Goal: Information Seeking & Learning: Learn about a topic

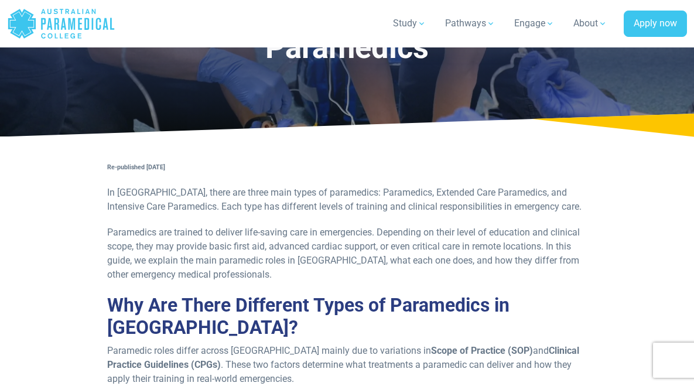
scroll to position [171, 0]
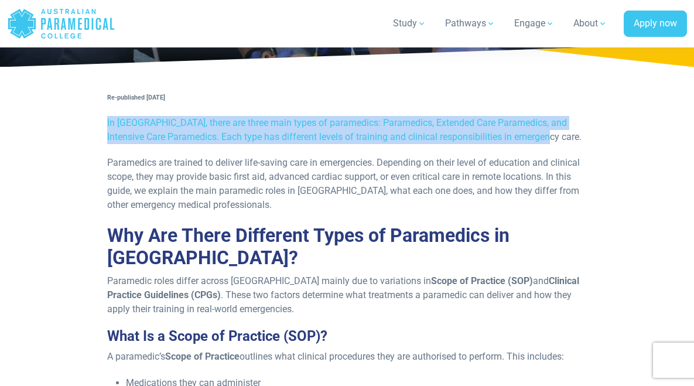
drag, startPoint x: 158, startPoint y: 122, endPoint x: 351, endPoint y: 157, distance: 197.0
click at [351, 144] on p "In [GEOGRAPHIC_DATA], there are three main types of paramedics: Paramedics, Ext…" at bounding box center [346, 130] width 479 height 28
copy p "In [GEOGRAPHIC_DATA], there are three main types of paramedics: Paramedics, Ext…"
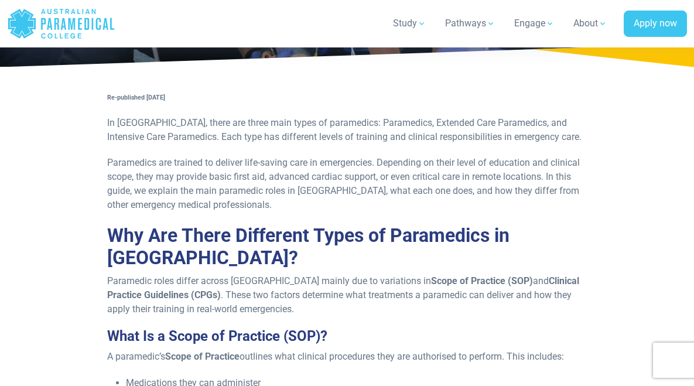
click at [508, 266] on h2 "Why Are There Different Types of Paramedics in [GEOGRAPHIC_DATA]?" at bounding box center [346, 246] width 479 height 45
click at [534, 262] on h2 "Why Are There Different Types of Paramedics in [GEOGRAPHIC_DATA]?" at bounding box center [346, 246] width 479 height 45
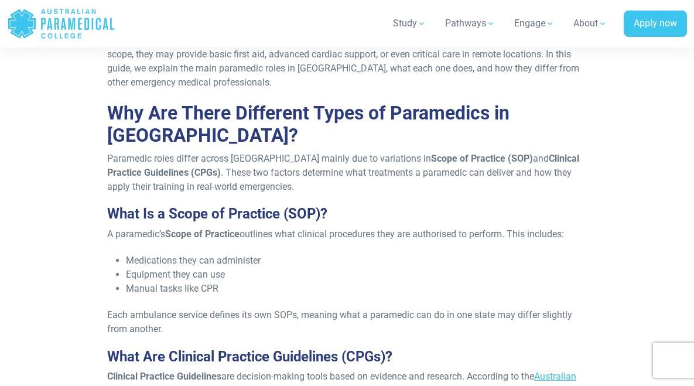
scroll to position [374, 0]
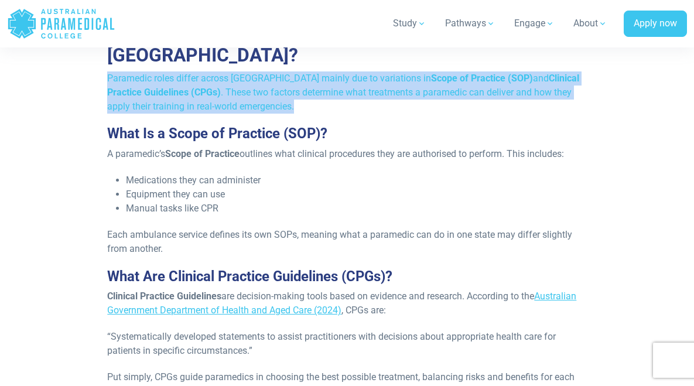
drag, startPoint x: 158, startPoint y: 105, endPoint x: 502, endPoint y: 136, distance: 345.2
click at [506, 114] on p "Paramedic roles differ across [GEOGRAPHIC_DATA] mainly due to variations in Sco…" at bounding box center [346, 92] width 479 height 42
copy p "Paramedic roles differ across [GEOGRAPHIC_DATA] mainly due to variations in Sco…"
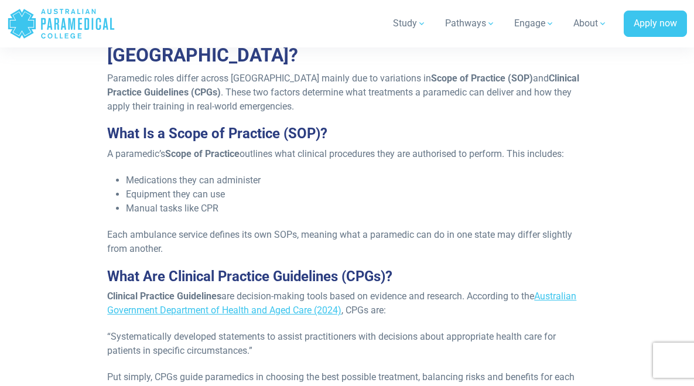
click at [397, 187] on li "Medications they can administer" at bounding box center [356, 180] width 460 height 14
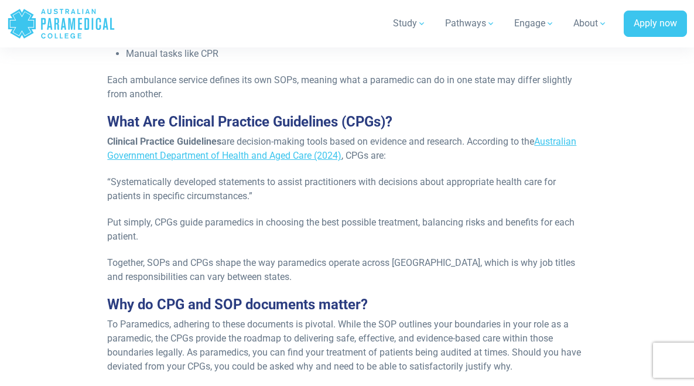
scroll to position [473, 0]
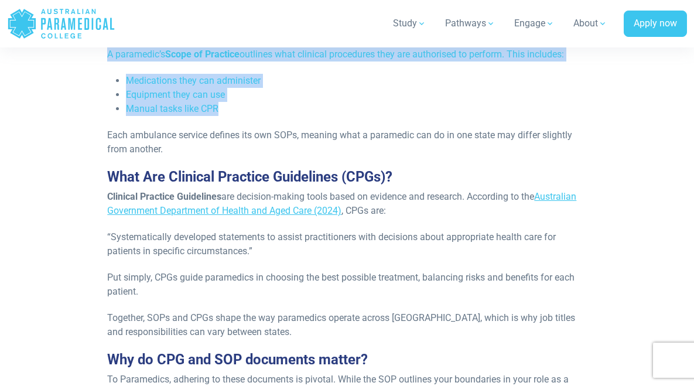
drag, startPoint x: 157, startPoint y: 81, endPoint x: 281, endPoint y: 153, distance: 143.1
copy div "A paramedic’s Scope of Practice outlines what clinical procedures they are auth…"
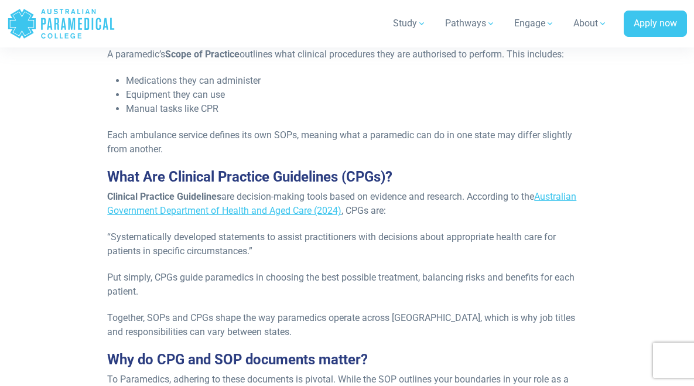
click at [350, 88] on li "Medications they can administer" at bounding box center [356, 81] width 460 height 14
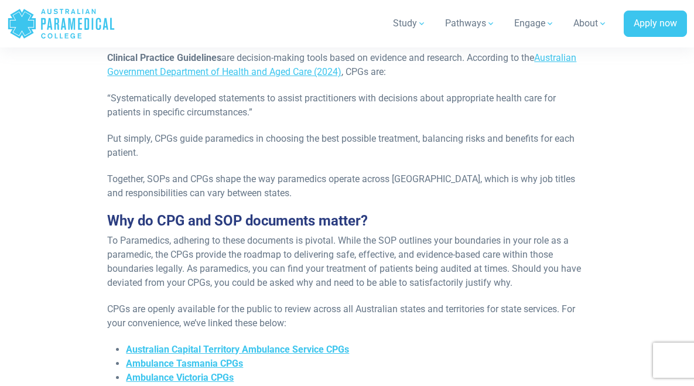
scroll to position [638, 0]
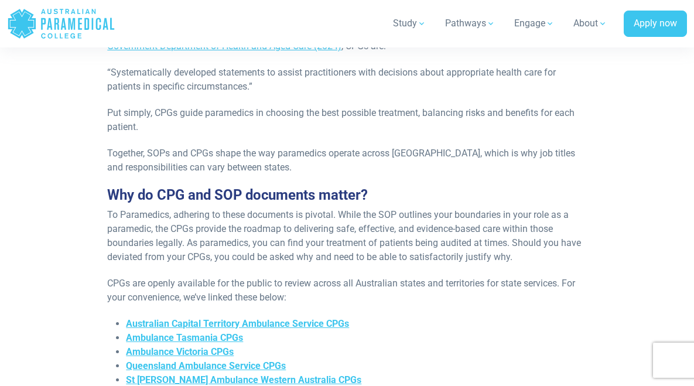
drag, startPoint x: 158, startPoint y: 73, endPoint x: 522, endPoint y: 78, distance: 364.9
click at [522, 53] on p "Clinical Practice Guidelines are decision-making tools based on evidence and re…" at bounding box center [346, 39] width 479 height 28
copy p "Clinical Practice Guidelines are decision-making tools based on evidence and re…"
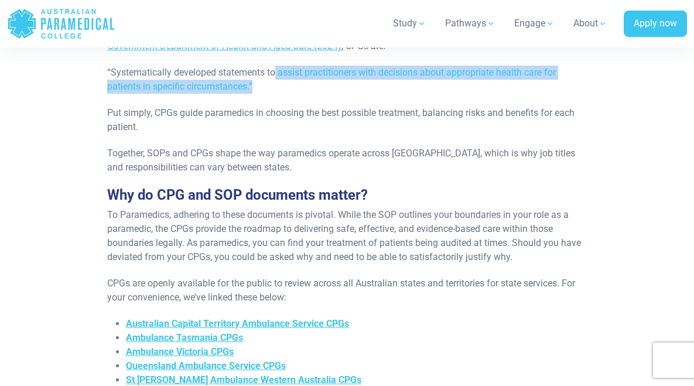
drag, startPoint x: 327, startPoint y: 128, endPoint x: 421, endPoint y: 144, distance: 95.6
click at [421, 94] on p "“Systematically developed statements to assist practitioners with decisions abo…" at bounding box center [346, 80] width 479 height 28
copy p "assist practitioners with decisions about appropriate health care for patients …"
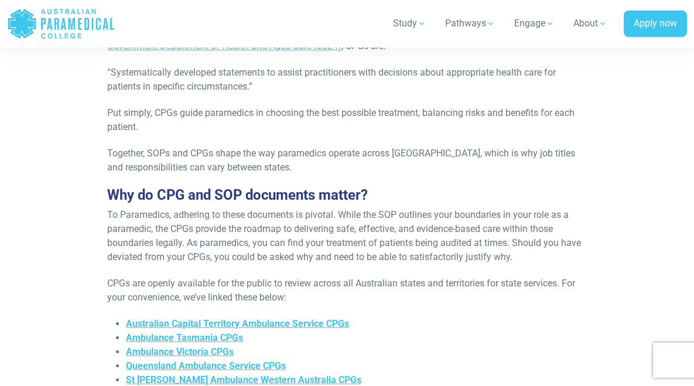
click at [464, 175] on p "Together, SOPs and CPGs shape the way paramedics operate across [GEOGRAPHIC_DAT…" at bounding box center [346, 160] width 479 height 28
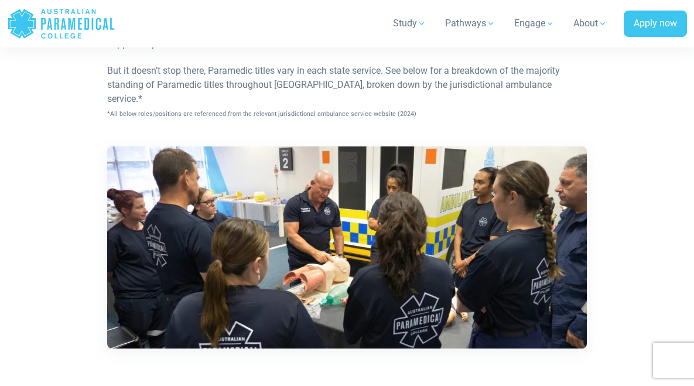
scroll to position [625, 0]
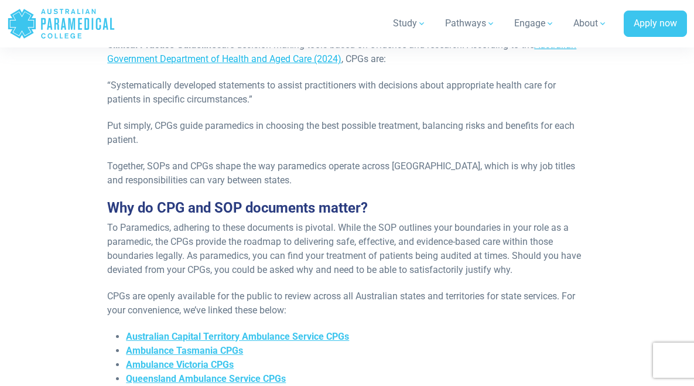
click at [278, 64] on link "Australian Government Department of Health and Aged Care (2024)" at bounding box center [341, 51] width 469 height 25
